Goal: Transaction & Acquisition: Book appointment/travel/reservation

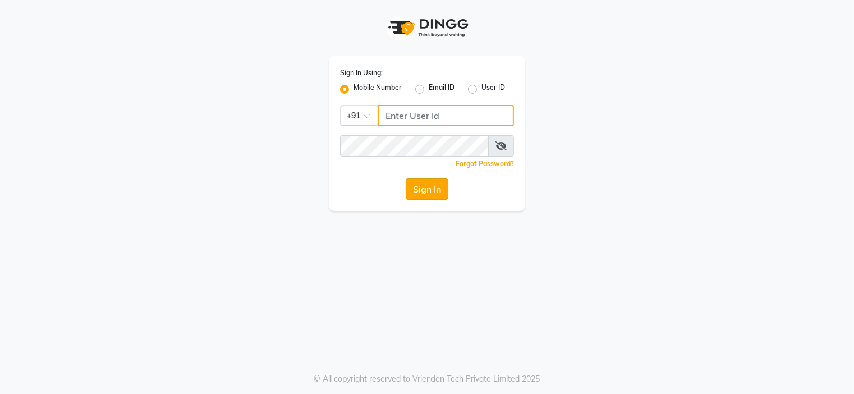
type input "9091918787"
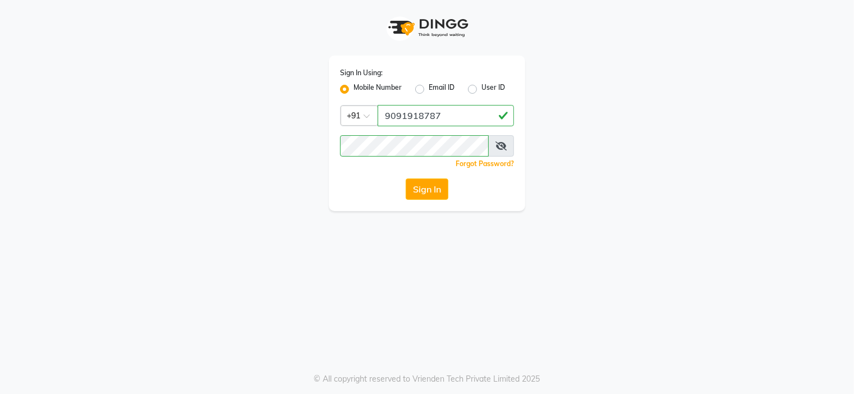
click at [435, 192] on button "Sign In" at bounding box center [427, 188] width 43 height 21
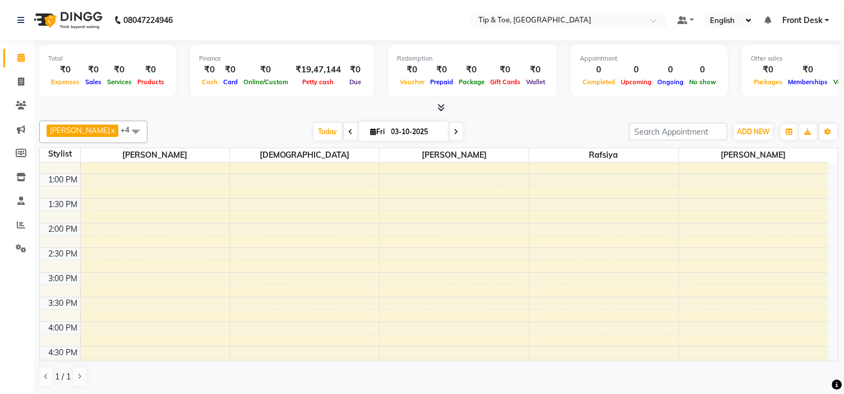
scroll to position [187, 0]
click at [243, 265] on div "9:00 AM 9:30 AM 10:00 AM 10:30 AM 11:00 AM 11:30 AM 12:00 PM 12:30 PM 1:00 PM 1…" at bounding box center [434, 296] width 789 height 641
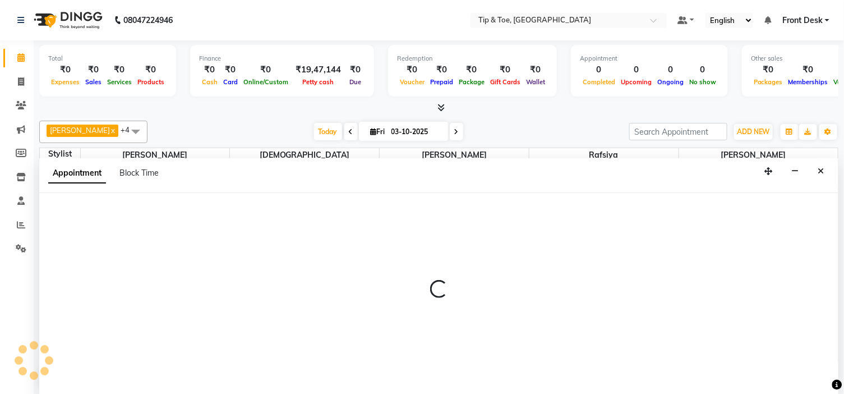
scroll to position [1, 0]
select select "37611"
select select "885"
select select "tentative"
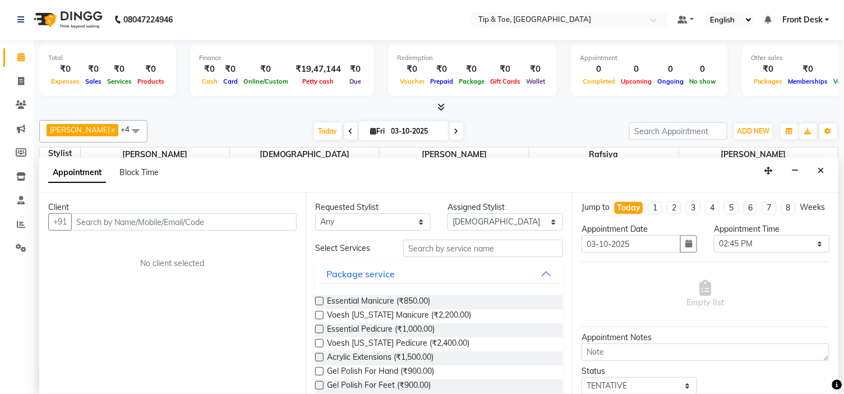
click at [146, 223] on input "text" at bounding box center [183, 221] width 225 height 17
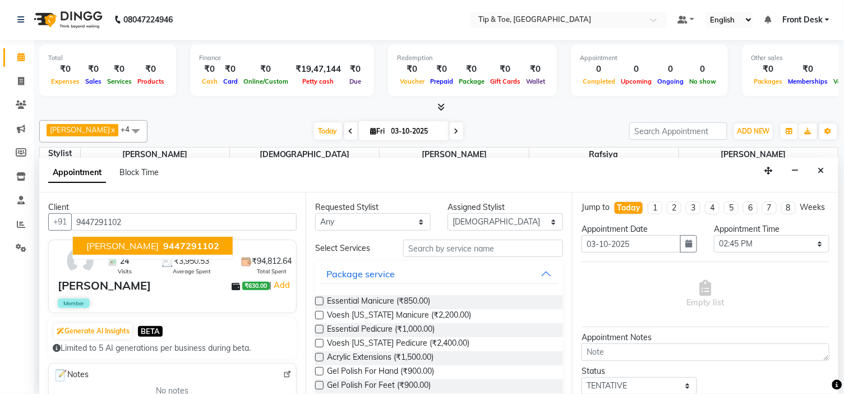
click at [127, 247] on span "PREETHY RAVI" at bounding box center [122, 245] width 72 height 11
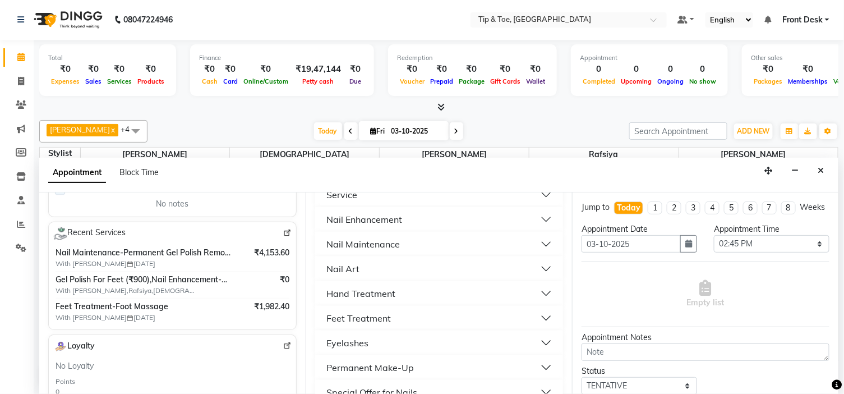
scroll to position [249, 0]
type input "9447291102"
click at [384, 238] on div "Nail Maintenance" at bounding box center [362, 242] width 73 height 13
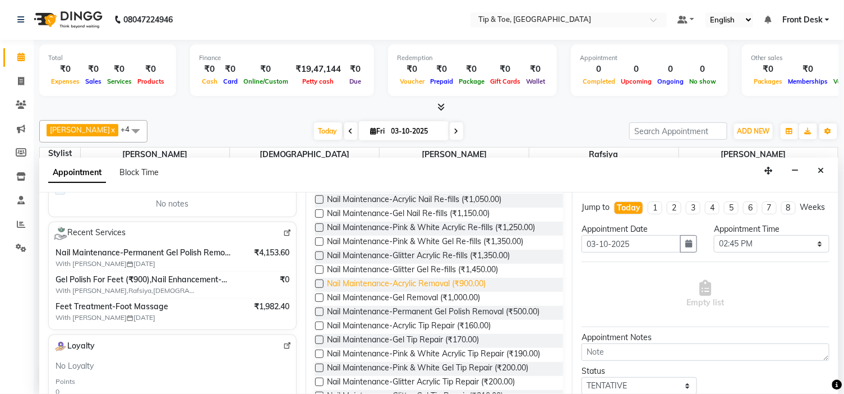
scroll to position [311, 0]
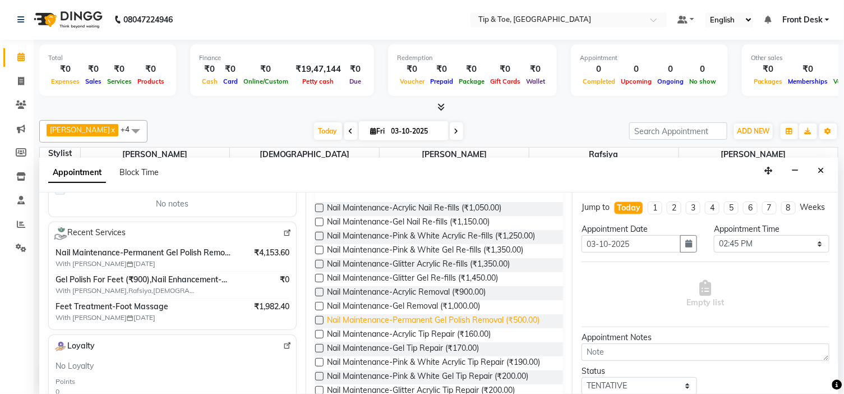
click at [455, 317] on span "Nail Maintenance-Permanent Gel Polish Removal (₹500.00)" at bounding box center [433, 321] width 213 height 14
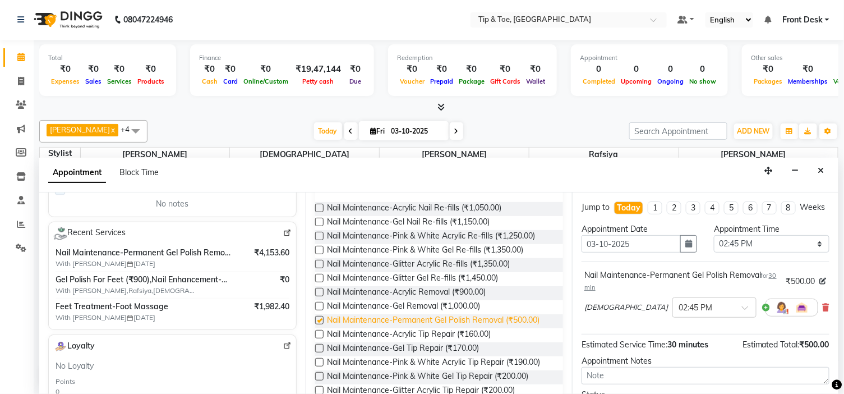
checkbox input "false"
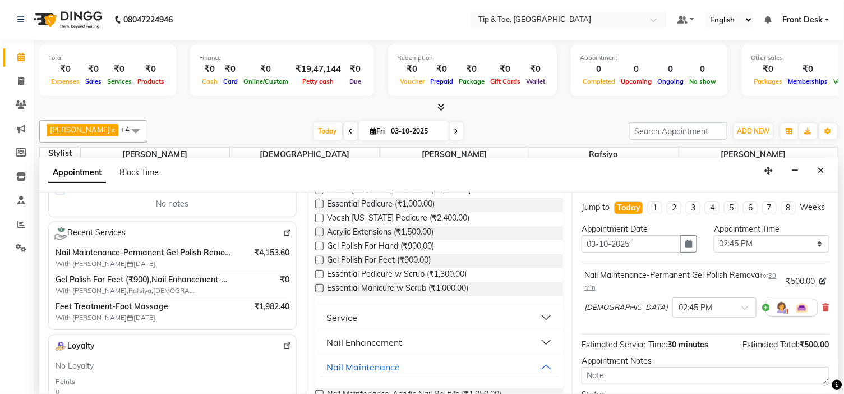
scroll to position [125, 0]
click at [413, 275] on span "Essential Pedicure w Scrub (₹1,300.00)" at bounding box center [397, 276] width 140 height 14
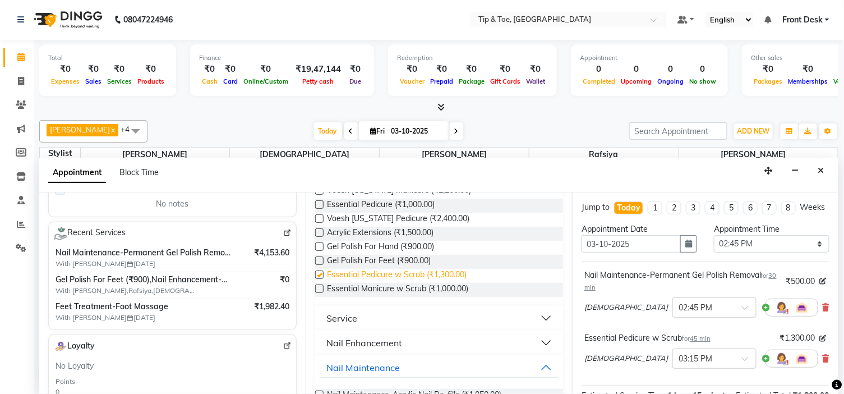
checkbox input "false"
click at [393, 261] on span "Gel Polish For Feet (₹900.00)" at bounding box center [379, 262] width 104 height 14
checkbox input "false"
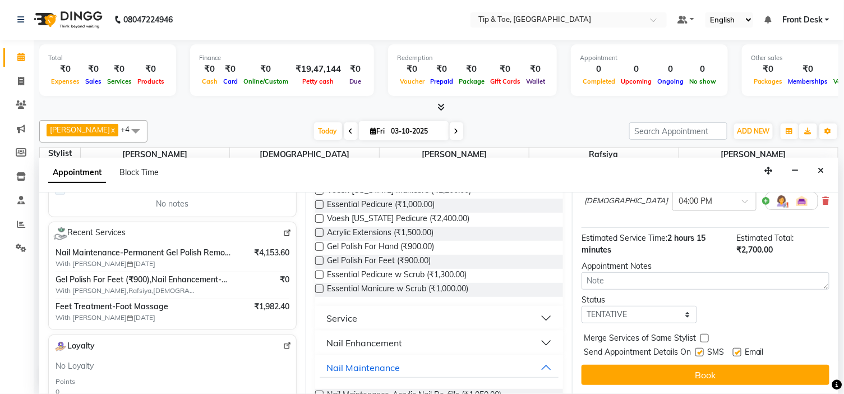
scroll to position [219, 0]
click at [736, 351] on label at bounding box center [737, 352] width 8 height 8
click at [736, 351] on input "checkbox" at bounding box center [736, 352] width 7 height 7
checkbox input "false"
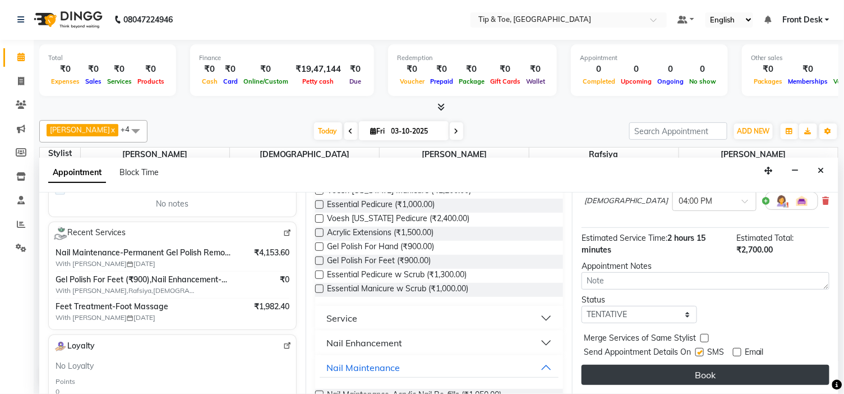
click at [709, 372] on button "Book" at bounding box center [706, 375] width 248 height 20
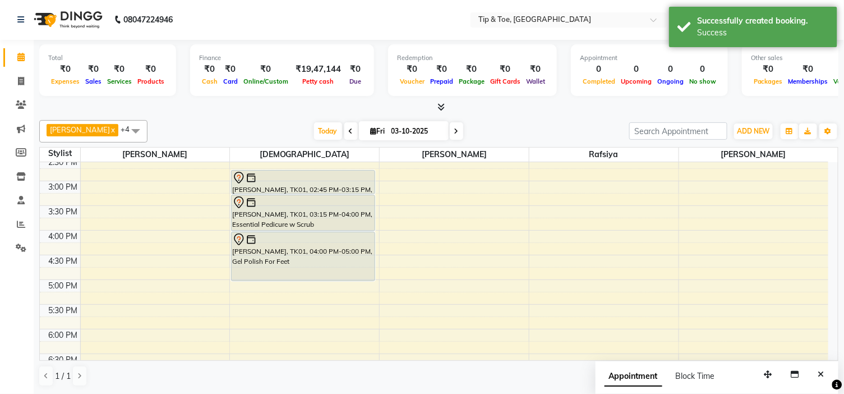
scroll to position [249, 0]
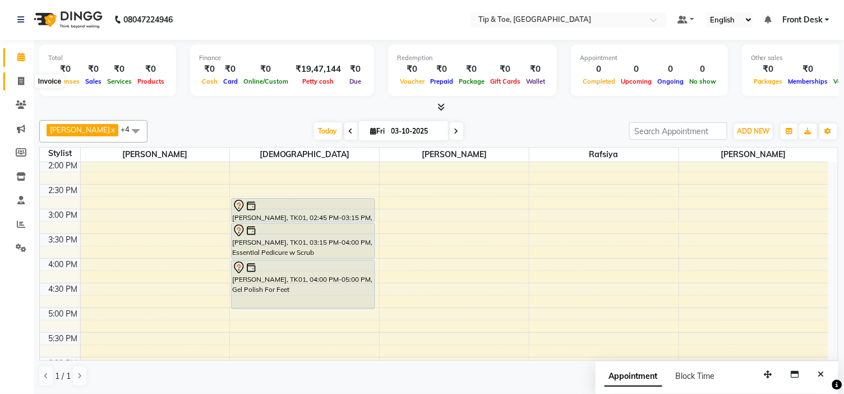
click at [21, 81] on icon at bounding box center [21, 81] width 6 height 8
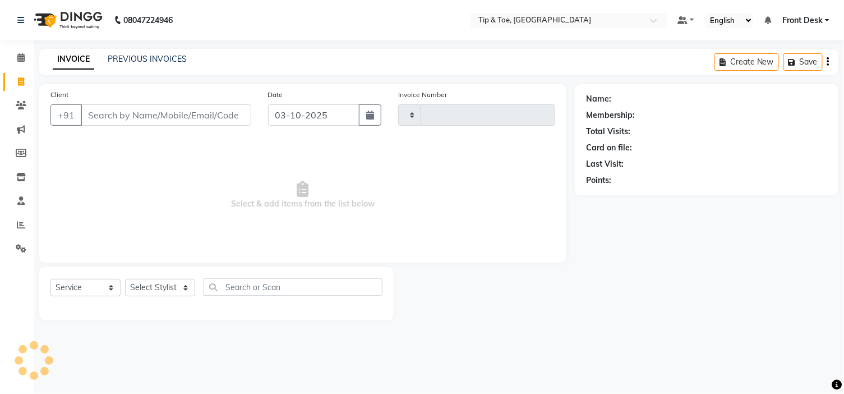
click at [21, 81] on icon at bounding box center [21, 81] width 6 height 8
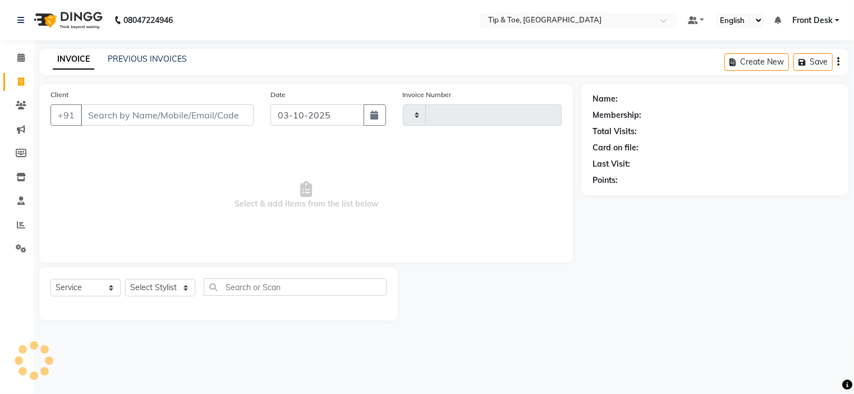
select select "5360"
select select "service"
click at [113, 57] on link "PREVIOUS INVOICES" at bounding box center [147, 59] width 79 height 10
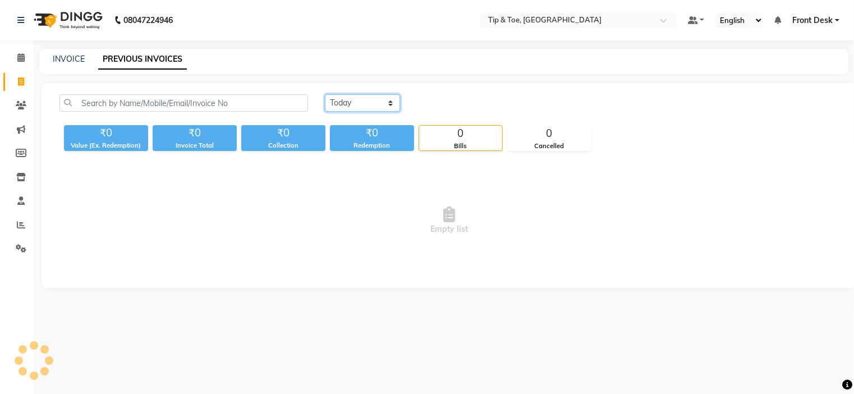
click at [344, 103] on select "Today Yesterday Custom Range" at bounding box center [362, 102] width 75 height 17
select select "yesterday"
click at [325, 94] on select "Today Yesterday Custom Range" at bounding box center [362, 102] width 75 height 17
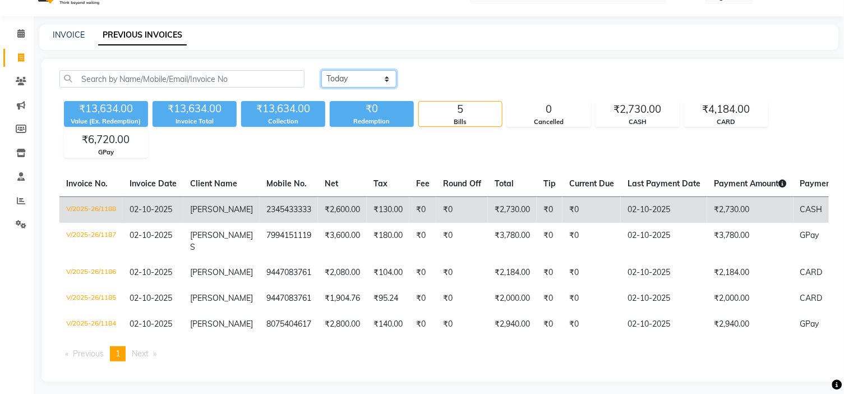
scroll to position [37, 0]
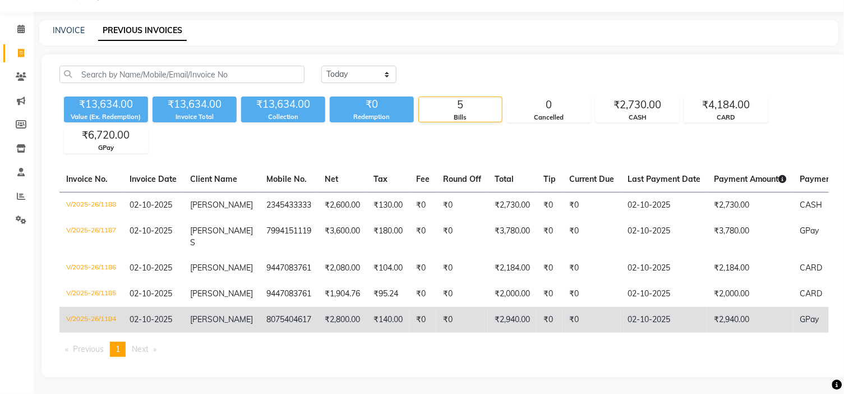
click at [220, 314] on span "ROSE JOSE" at bounding box center [221, 319] width 63 height 10
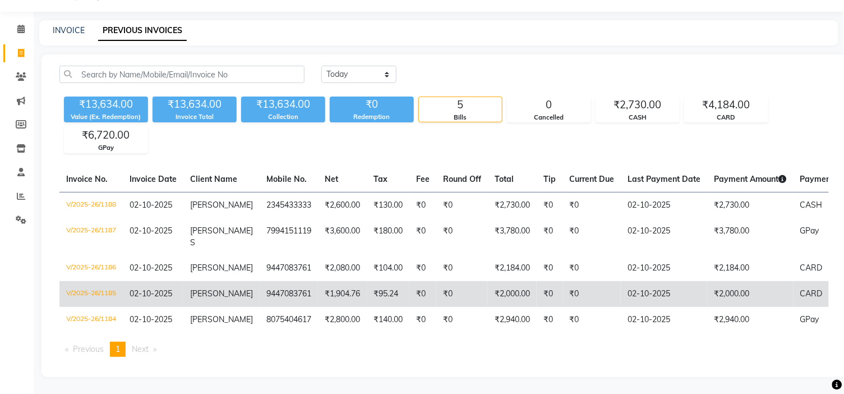
click at [202, 288] on span "DAVID" at bounding box center [221, 293] width 63 height 10
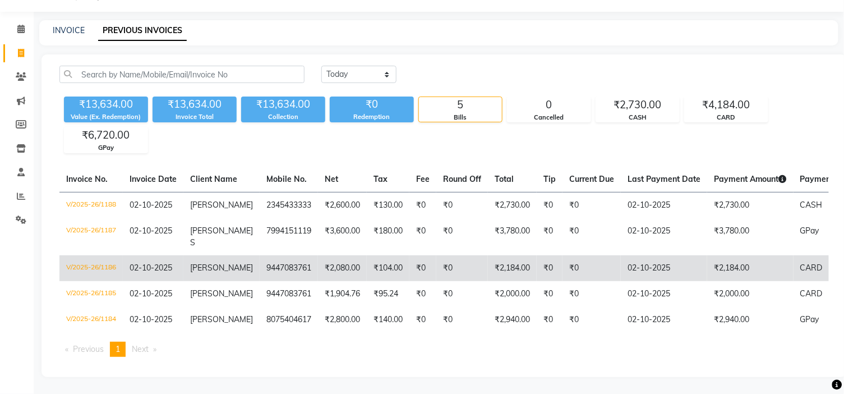
click at [199, 263] on span "DAVID" at bounding box center [221, 268] width 63 height 10
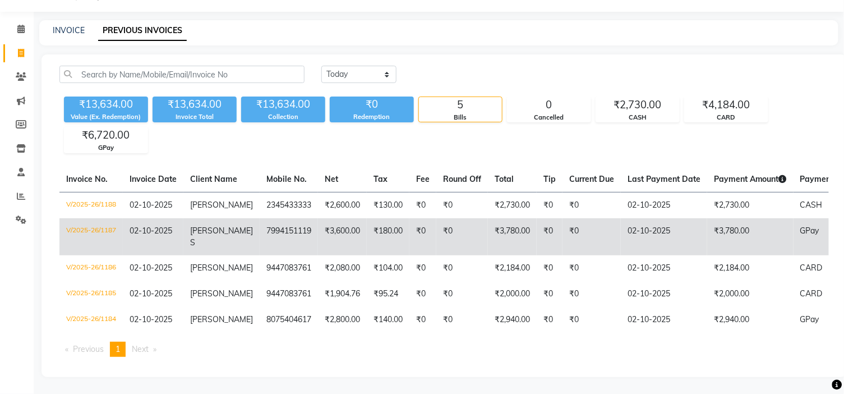
click at [206, 230] on span "SOUMYA S" at bounding box center [221, 236] width 63 height 22
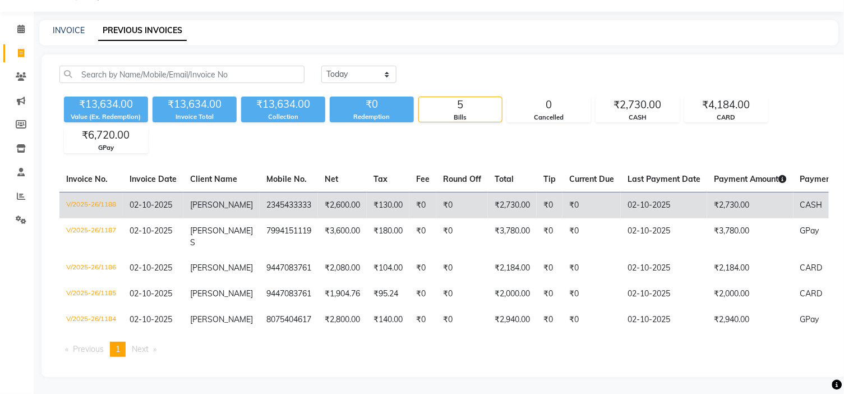
click at [223, 200] on span "[PERSON_NAME]" at bounding box center [221, 205] width 63 height 10
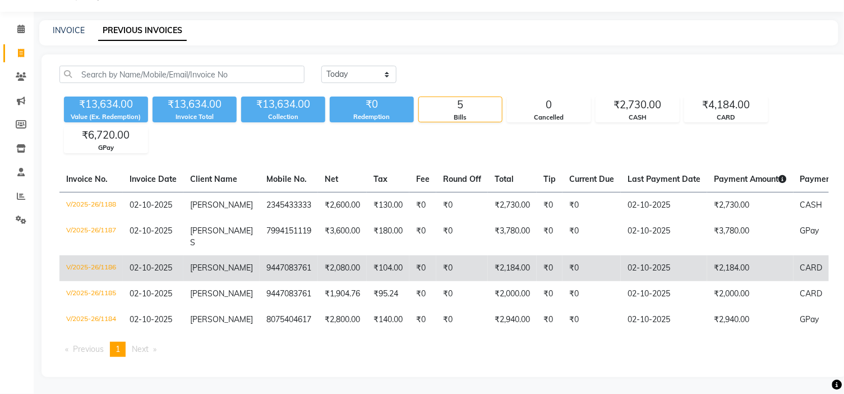
scroll to position [0, 0]
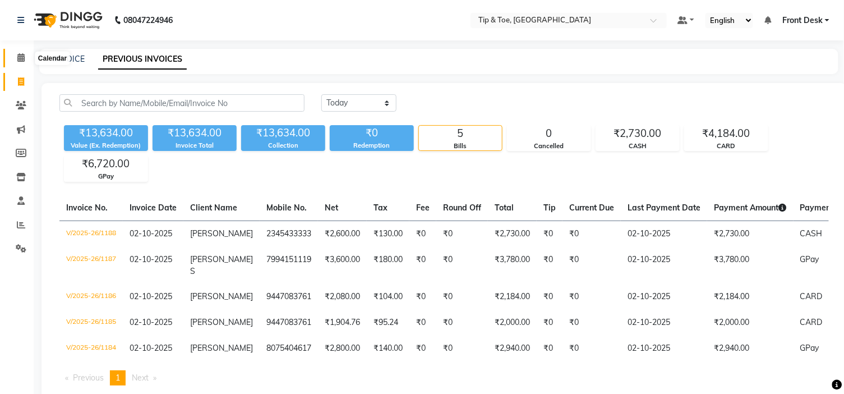
click at [22, 57] on icon at bounding box center [20, 57] width 7 height 8
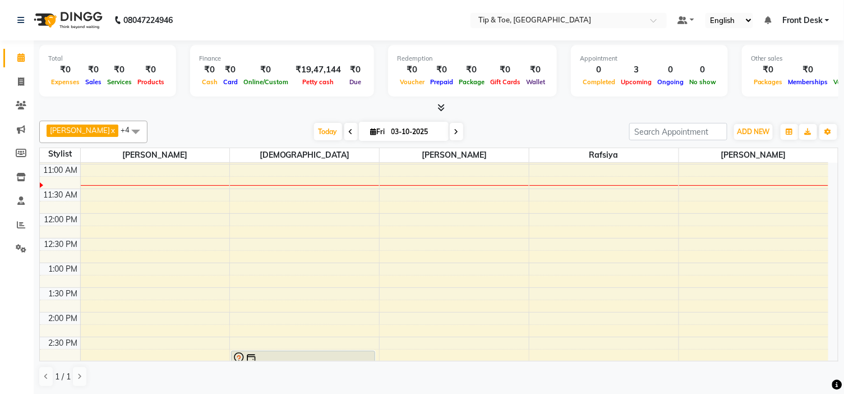
scroll to position [125, 0]
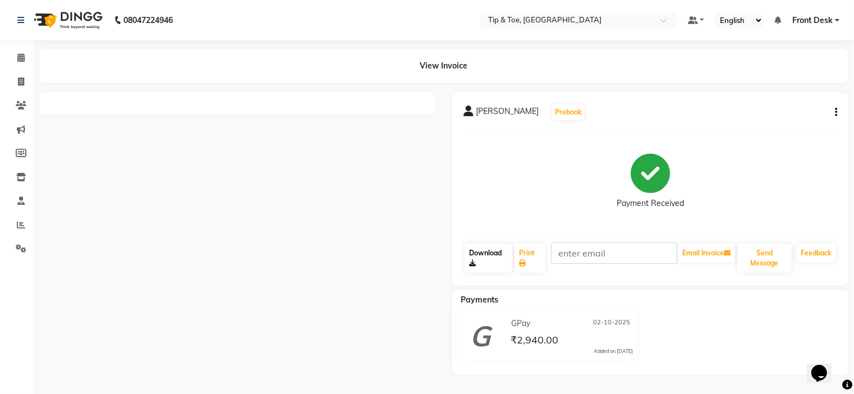
click at [480, 253] on link "Download" at bounding box center [488, 257] width 48 height 29
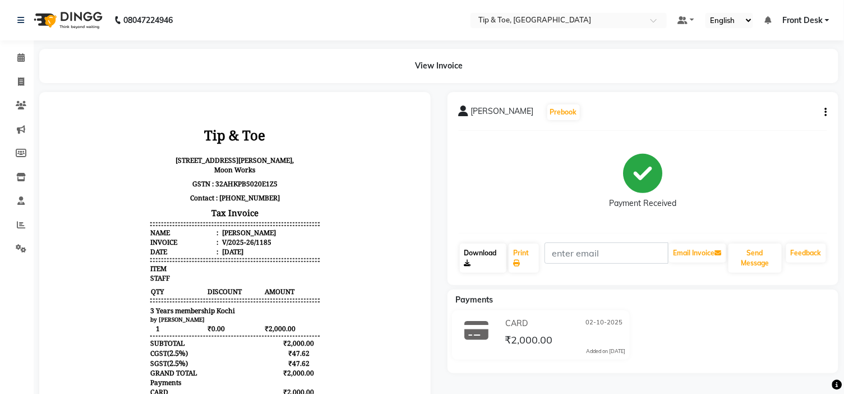
click at [477, 252] on link "Download" at bounding box center [483, 257] width 47 height 29
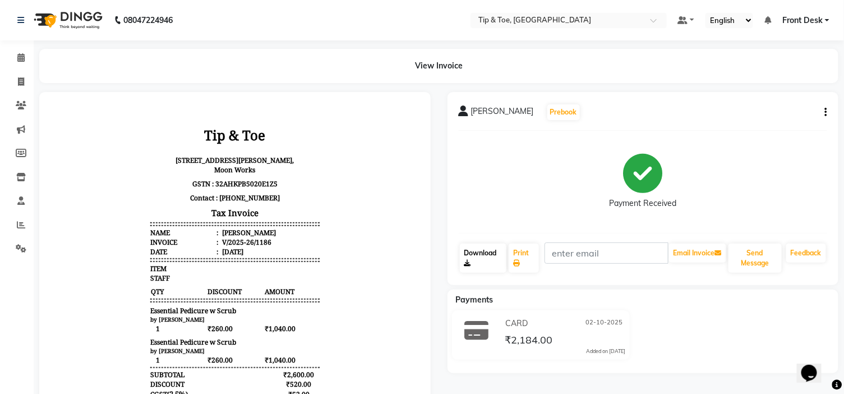
click at [485, 249] on link "Download" at bounding box center [483, 257] width 47 height 29
click at [476, 250] on link "Download" at bounding box center [483, 257] width 47 height 29
click at [482, 252] on link "Download" at bounding box center [483, 257] width 47 height 29
